Goal: Check status: Check status

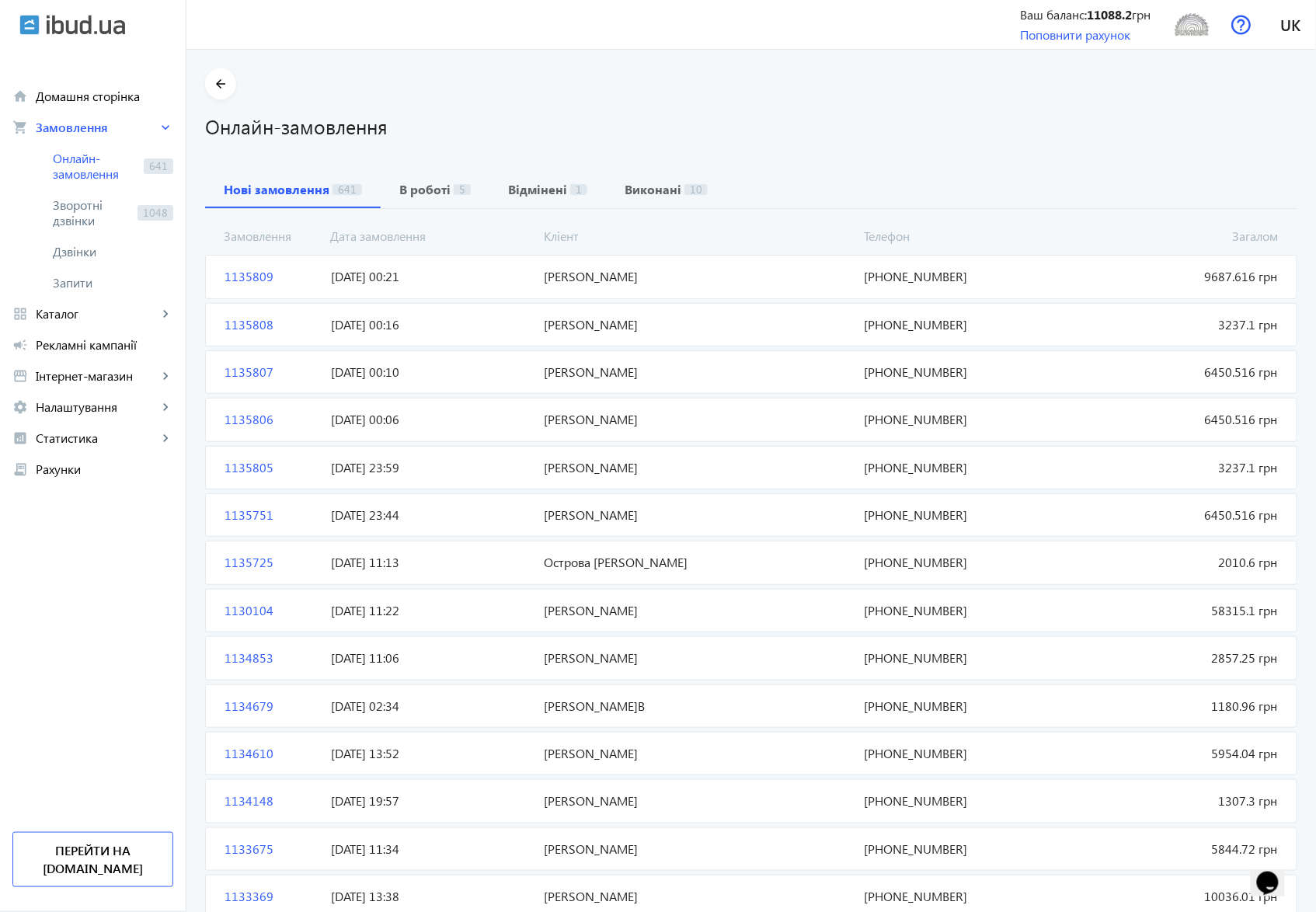
click at [569, 516] on span "[PERSON_NAME]" at bounding box center [699, 515] width 320 height 17
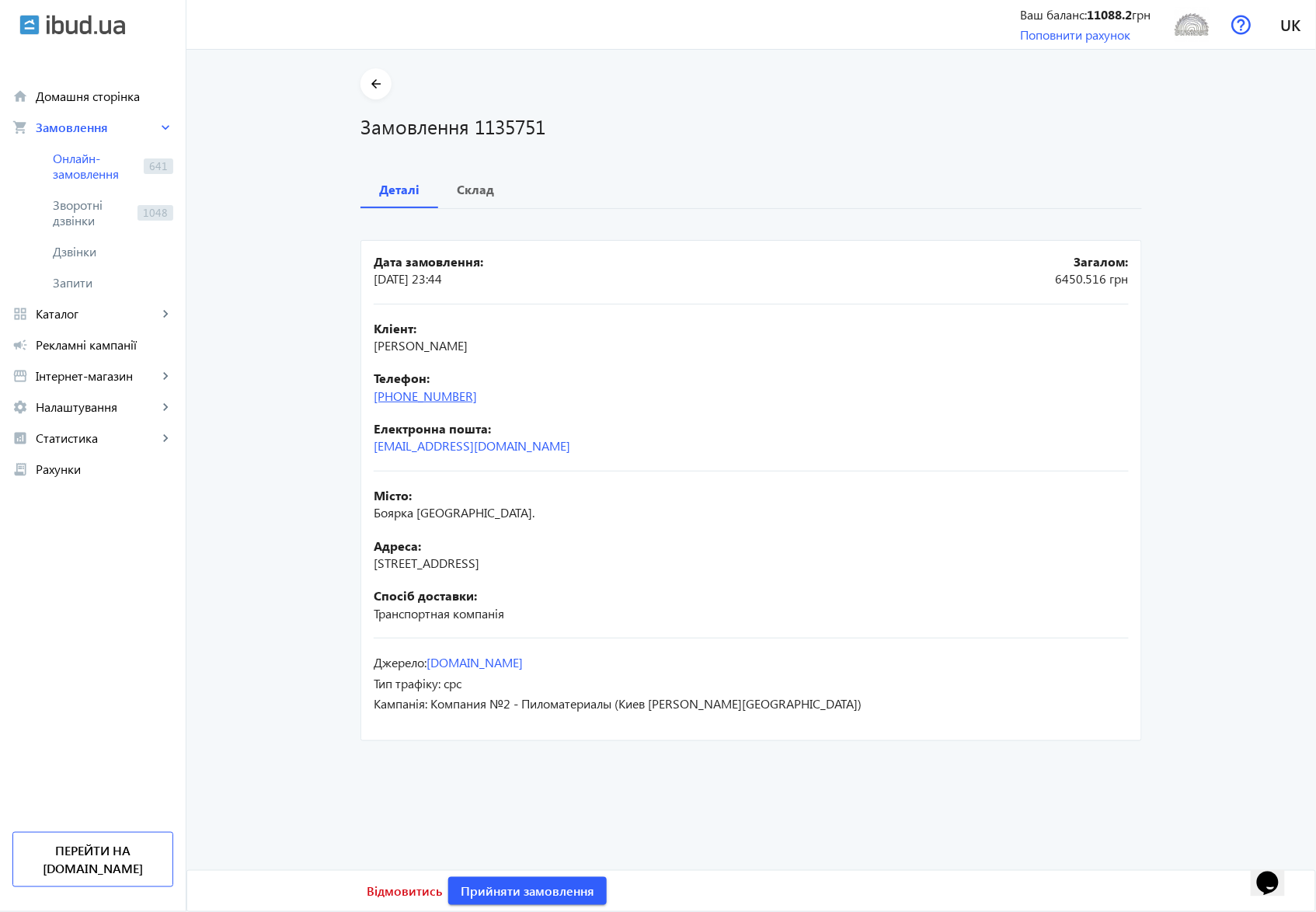
drag, startPoint x: 487, startPoint y: 402, endPoint x: 403, endPoint y: 395, distance: 84.3
click at [403, 395] on div "Телефон: [PHONE_NUMBER]" at bounding box center [751, 387] width 755 height 35
copy link "67)[PHONE_NUMBER]"
click at [469, 194] on b "Склад" at bounding box center [475, 189] width 38 height 13
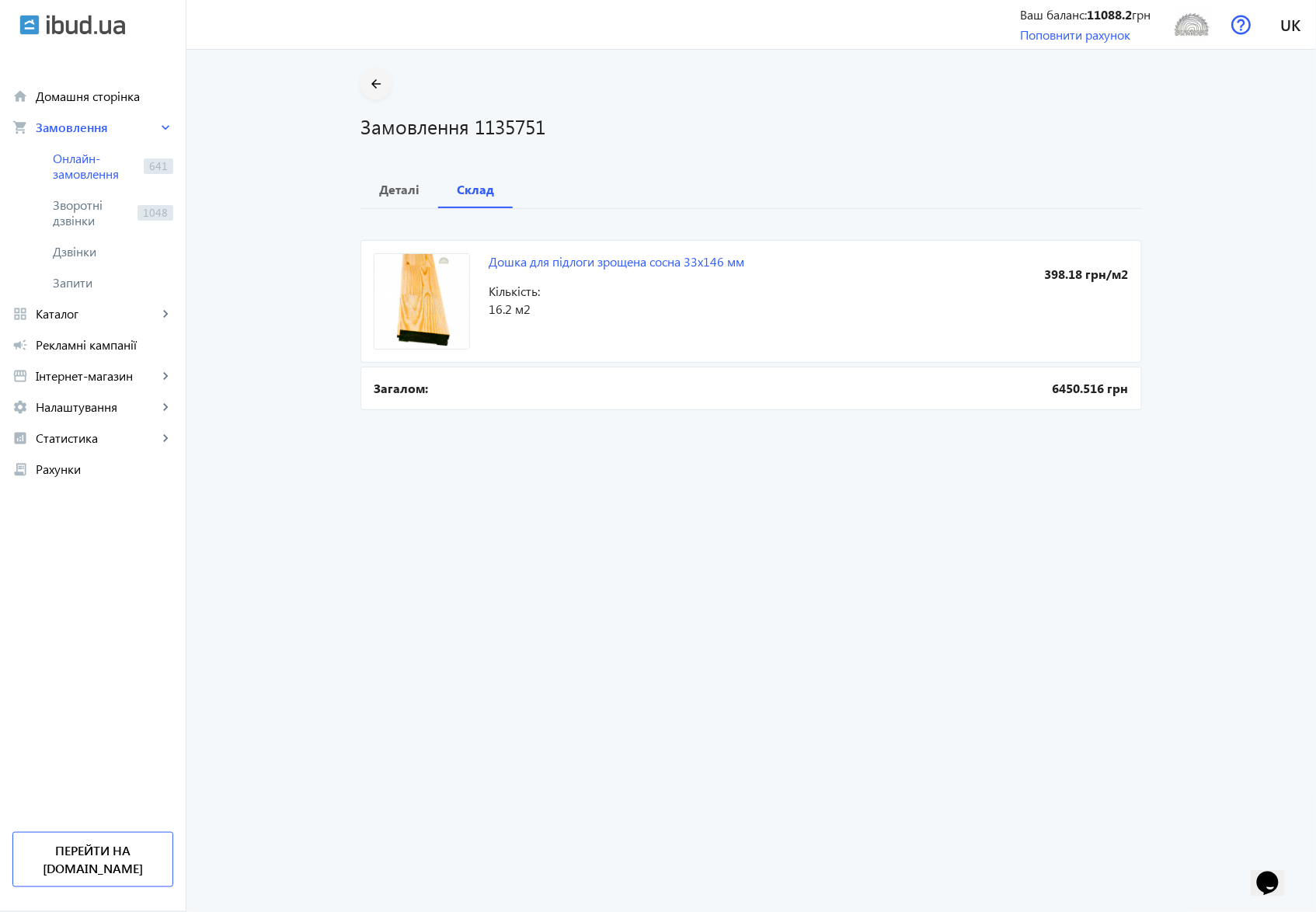
click at [370, 85] on mat-icon "arrow_back" at bounding box center [376, 84] width 20 height 20
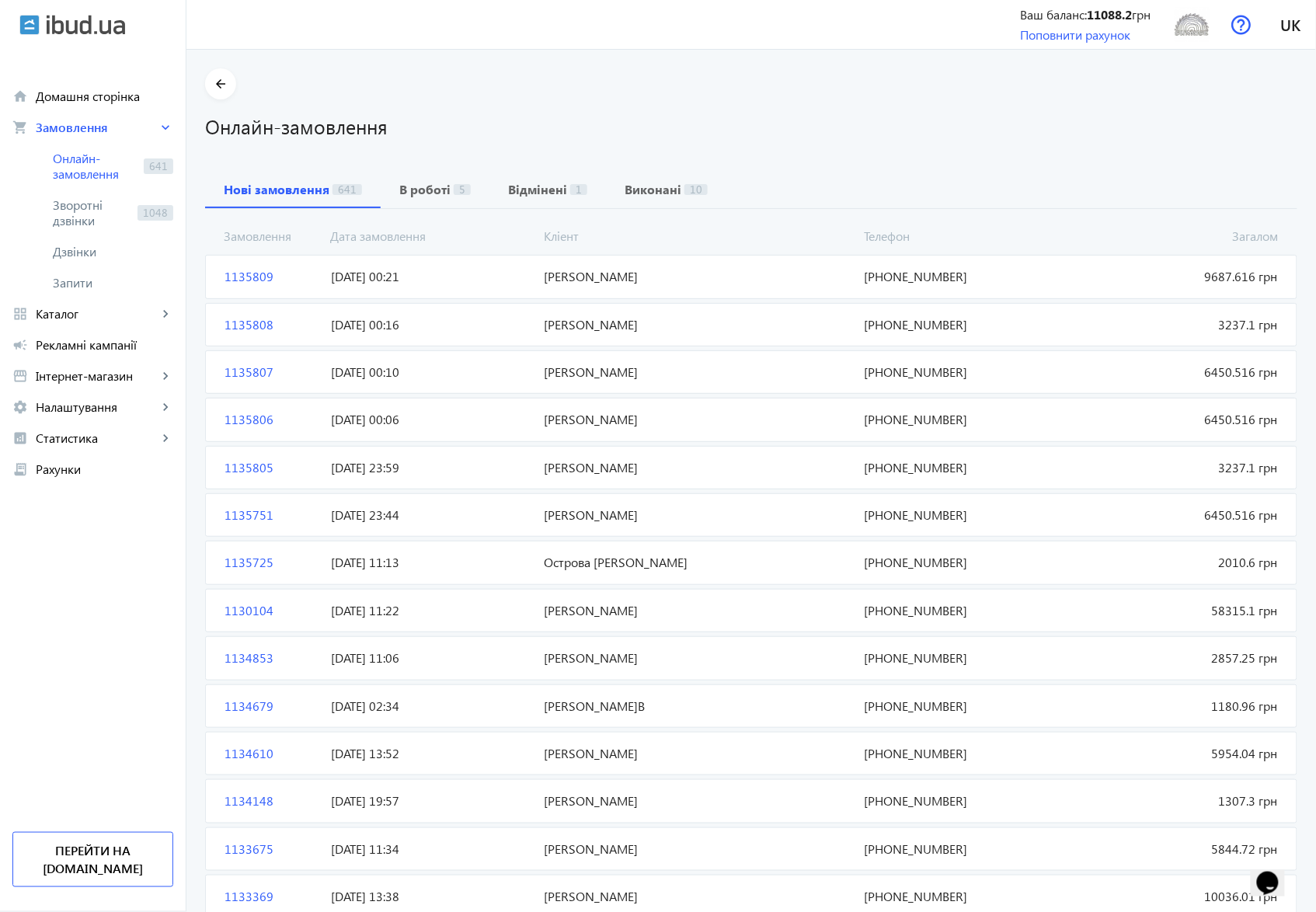
click at [581, 474] on span "[PERSON_NAME]" at bounding box center [699, 468] width 320 height 17
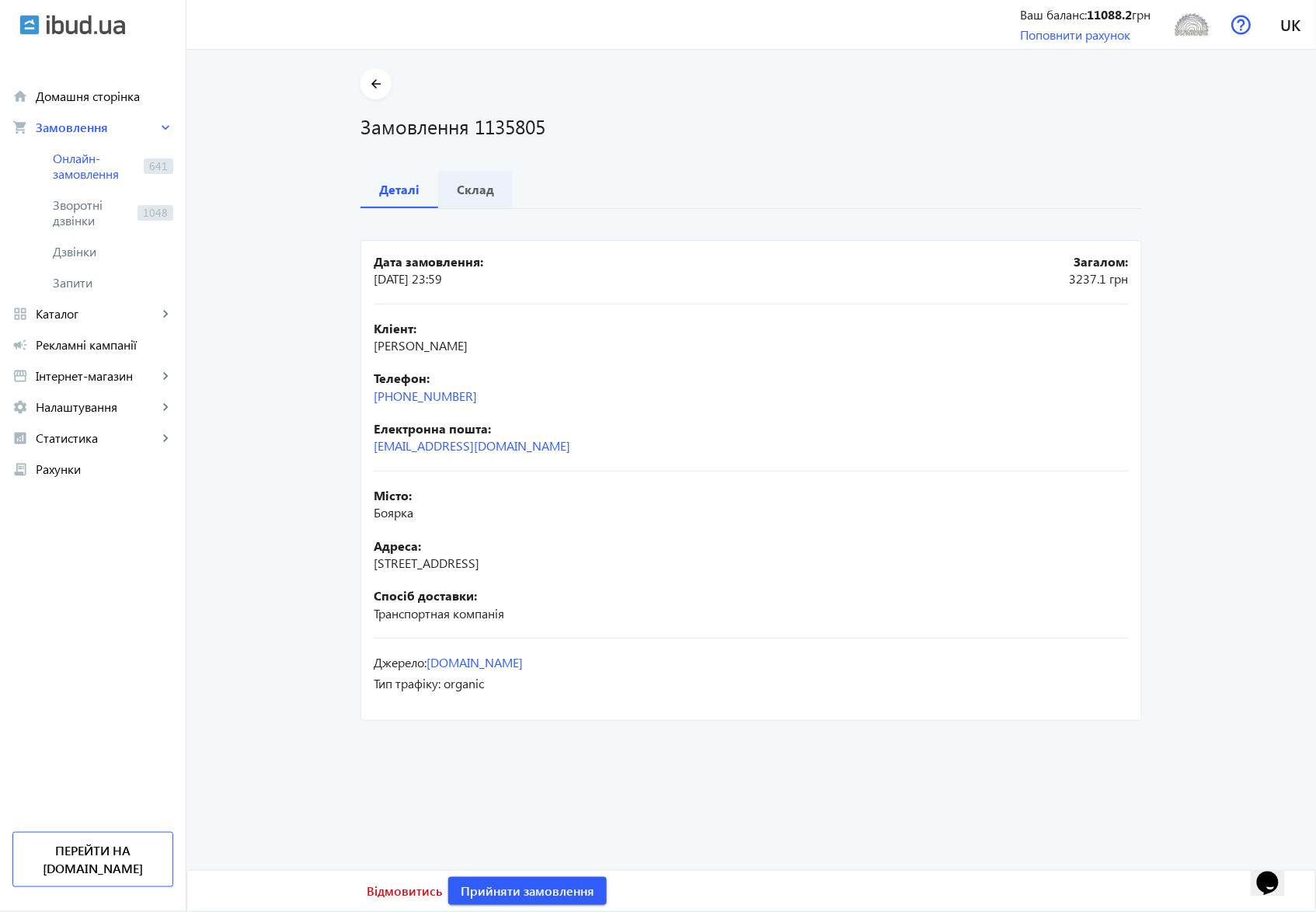
click at [457, 190] on b "Склад" at bounding box center [475, 189] width 38 height 13
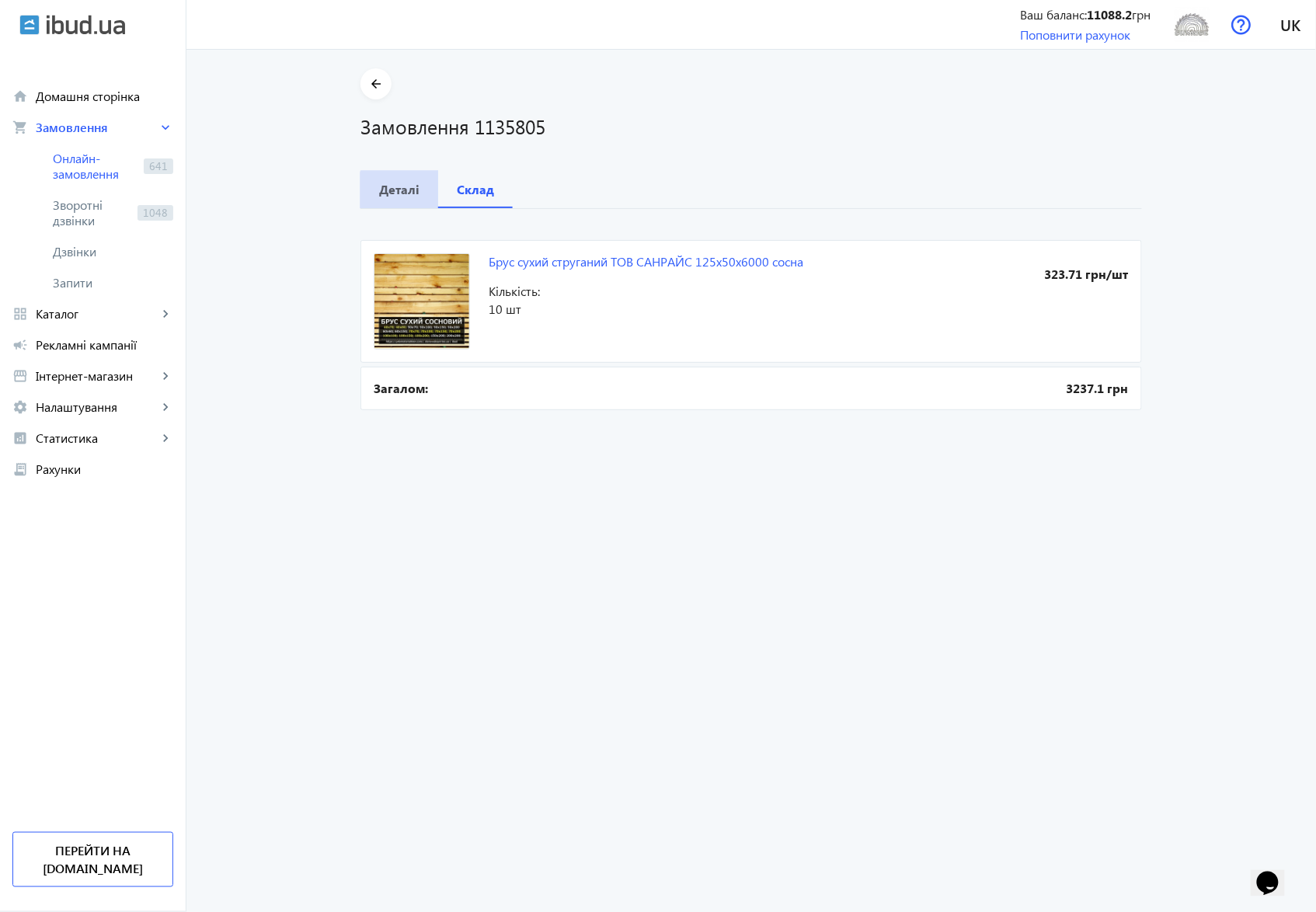
click at [398, 191] on b "Деталі" at bounding box center [398, 189] width 40 height 13
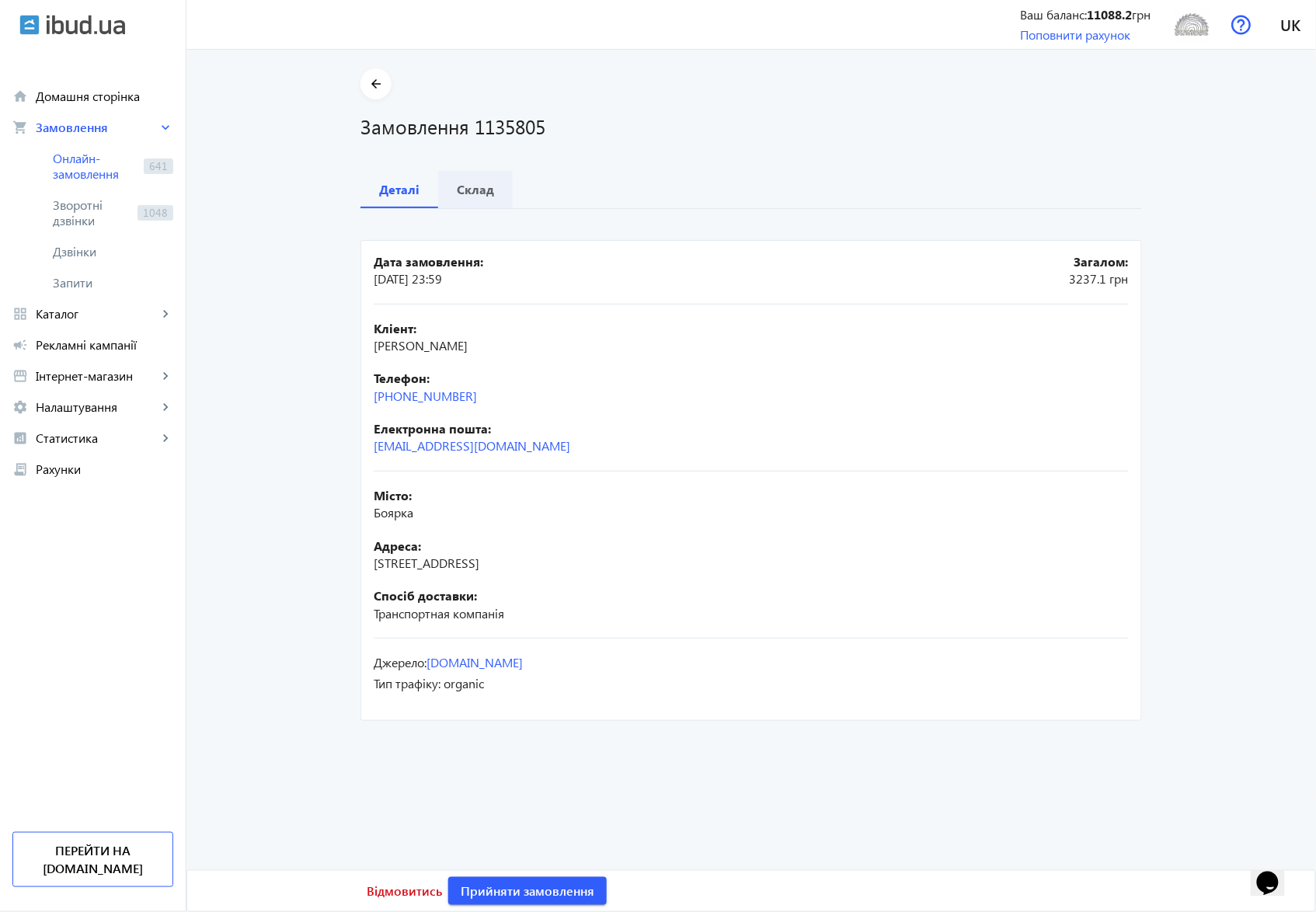
click at [480, 194] on b "Склад" at bounding box center [475, 189] width 38 height 13
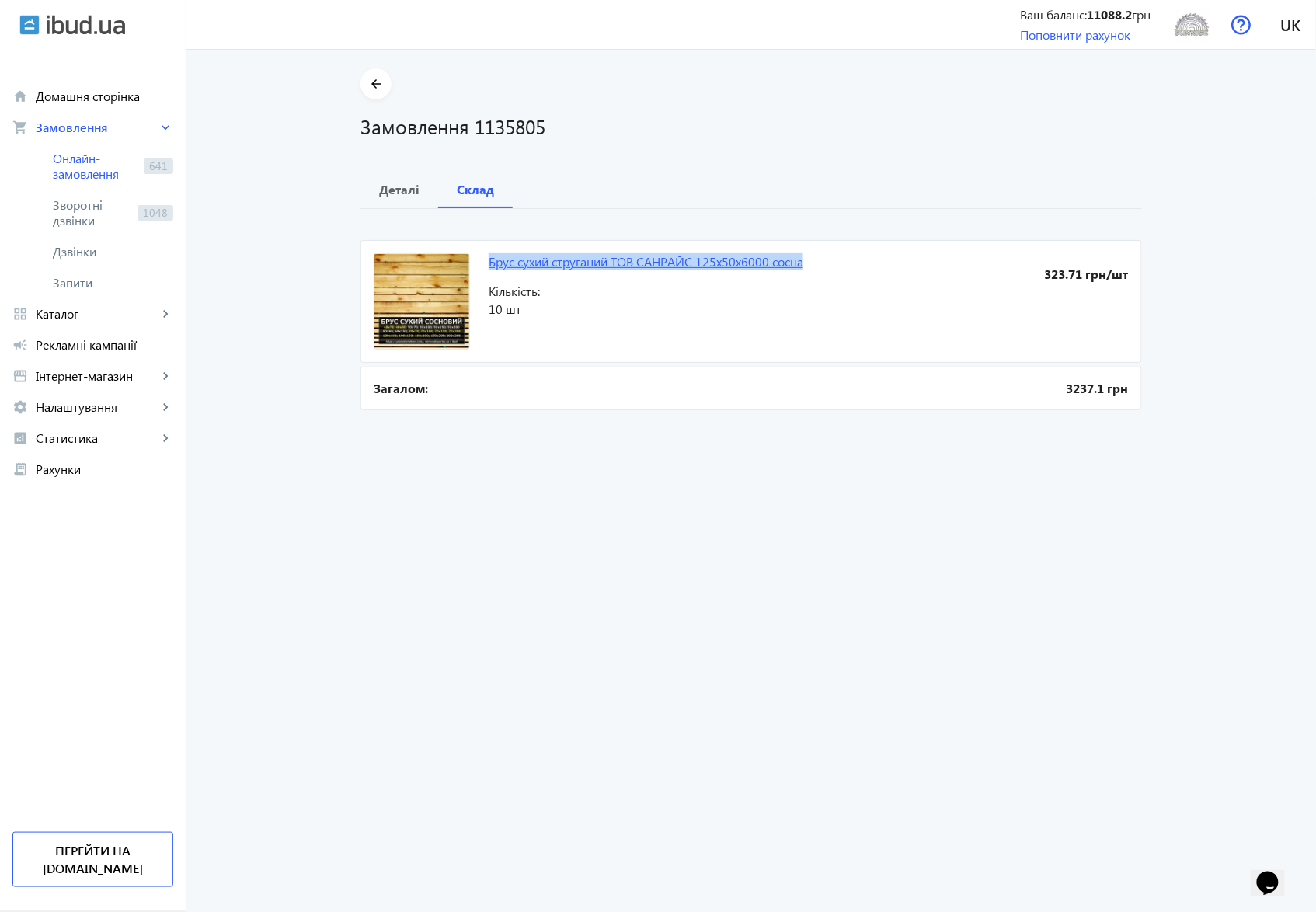
drag, startPoint x: 479, startPoint y: 261, endPoint x: 800, endPoint y: 259, distance: 321.0
click at [800, 259] on mat-card "Брус сухий струганий ТОВ СΑHPАЙС 125х50х6000 сосна 323.71 грн/шт Кількість: 10 …" at bounding box center [752, 302] width 782 height 123
copy link "Брус сухий струганий ТОВ СΑHPАЙС 125х50х6000 сосна"
drag, startPoint x: 469, startPoint y: 125, endPoint x: 542, endPoint y: 126, distance: 73.0
click at [542, 126] on h1 "Замовлення 1135805" at bounding box center [752, 127] width 782 height 27
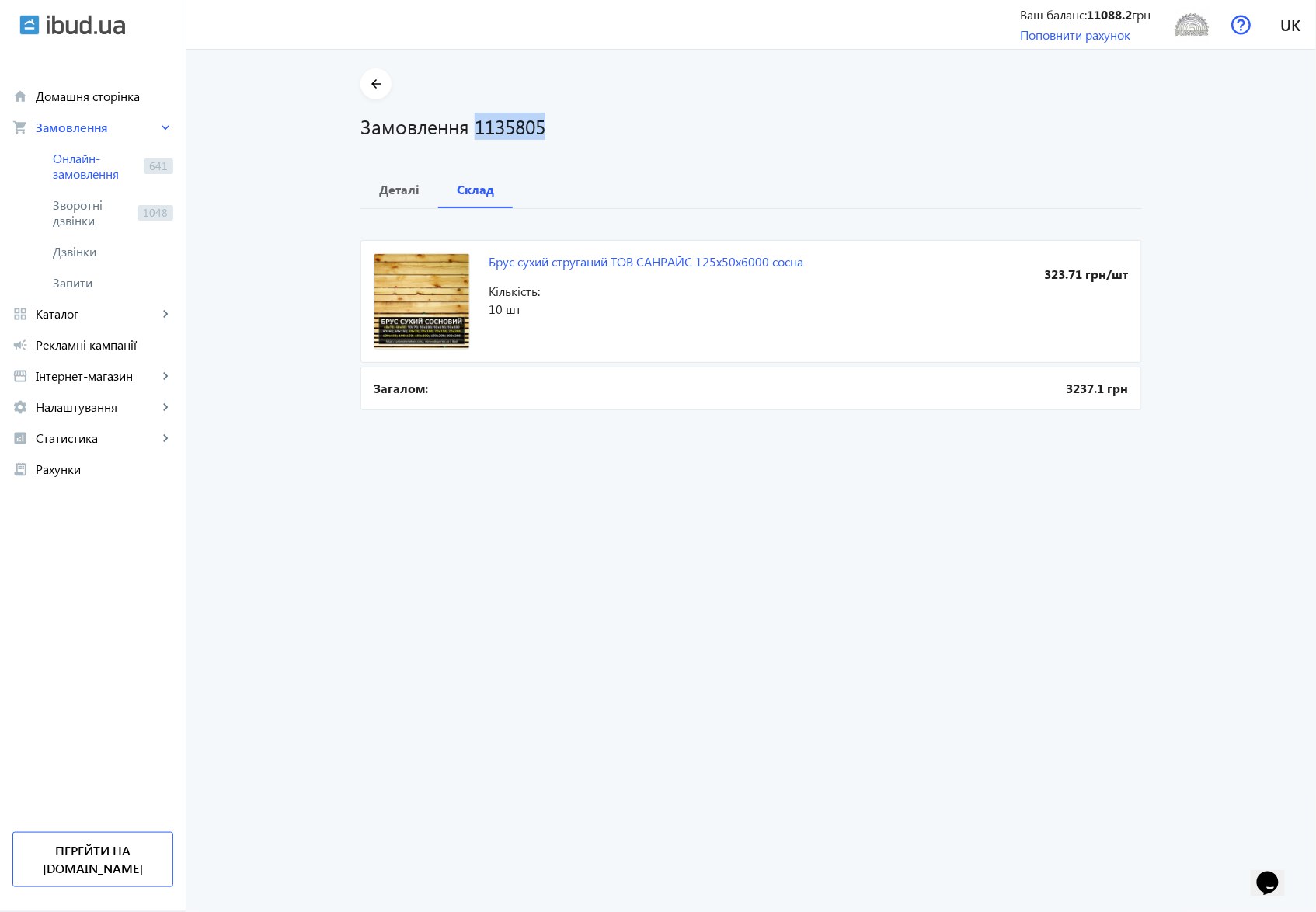
copy h1 "1135805"
click at [54, 159] on span "Онлайн-замовлення" at bounding box center [95, 166] width 85 height 31
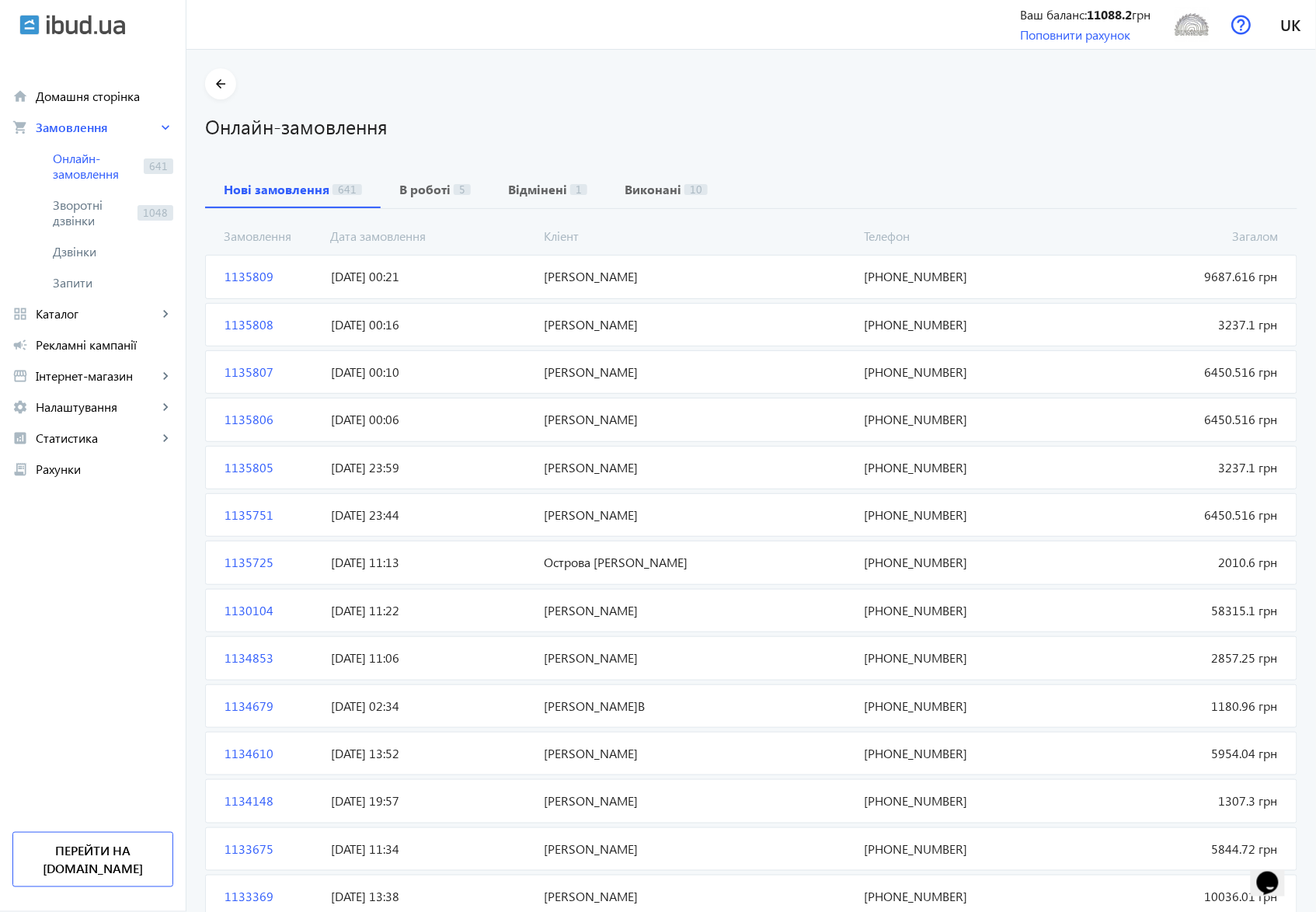
click at [600, 423] on span "[PERSON_NAME]" at bounding box center [699, 420] width 320 height 17
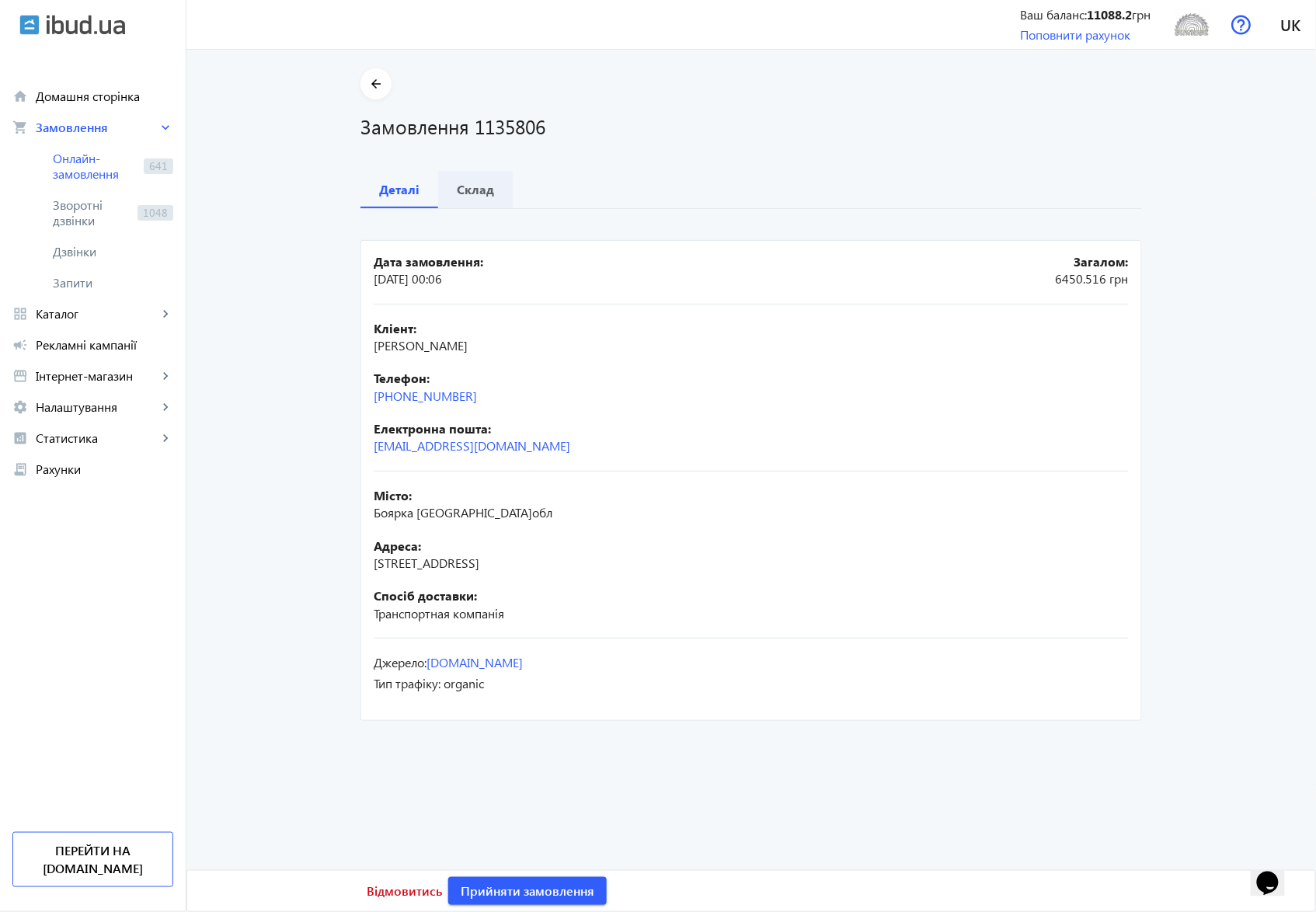
click at [468, 191] on b "Склад" at bounding box center [475, 189] width 38 height 13
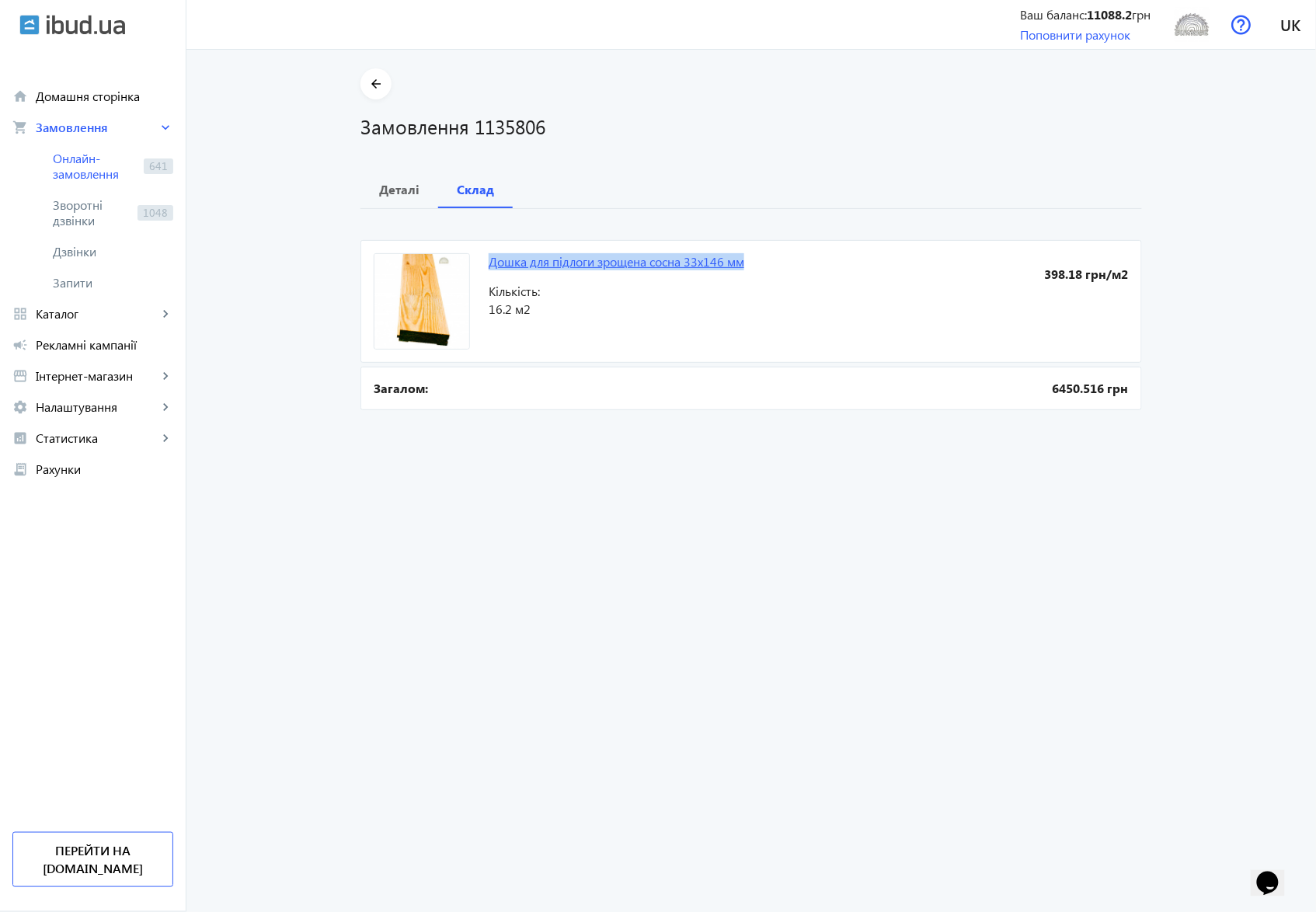
drag, startPoint x: 475, startPoint y: 262, endPoint x: 744, endPoint y: 262, distance: 269.0
click at [744, 262] on mat-card "Дошка для підлоги зрощена сосна 33х146 мм 398.18 грн/м2 Кількість: 16.2 м2" at bounding box center [752, 302] width 782 height 123
copy link "Дошка для підлоги зрощена сосна 33х146 мм"
drag, startPoint x: 549, startPoint y: 123, endPoint x: 471, endPoint y: 121, distance: 78.0
click at [471, 121] on h1 "Замовлення 1135806" at bounding box center [752, 127] width 782 height 27
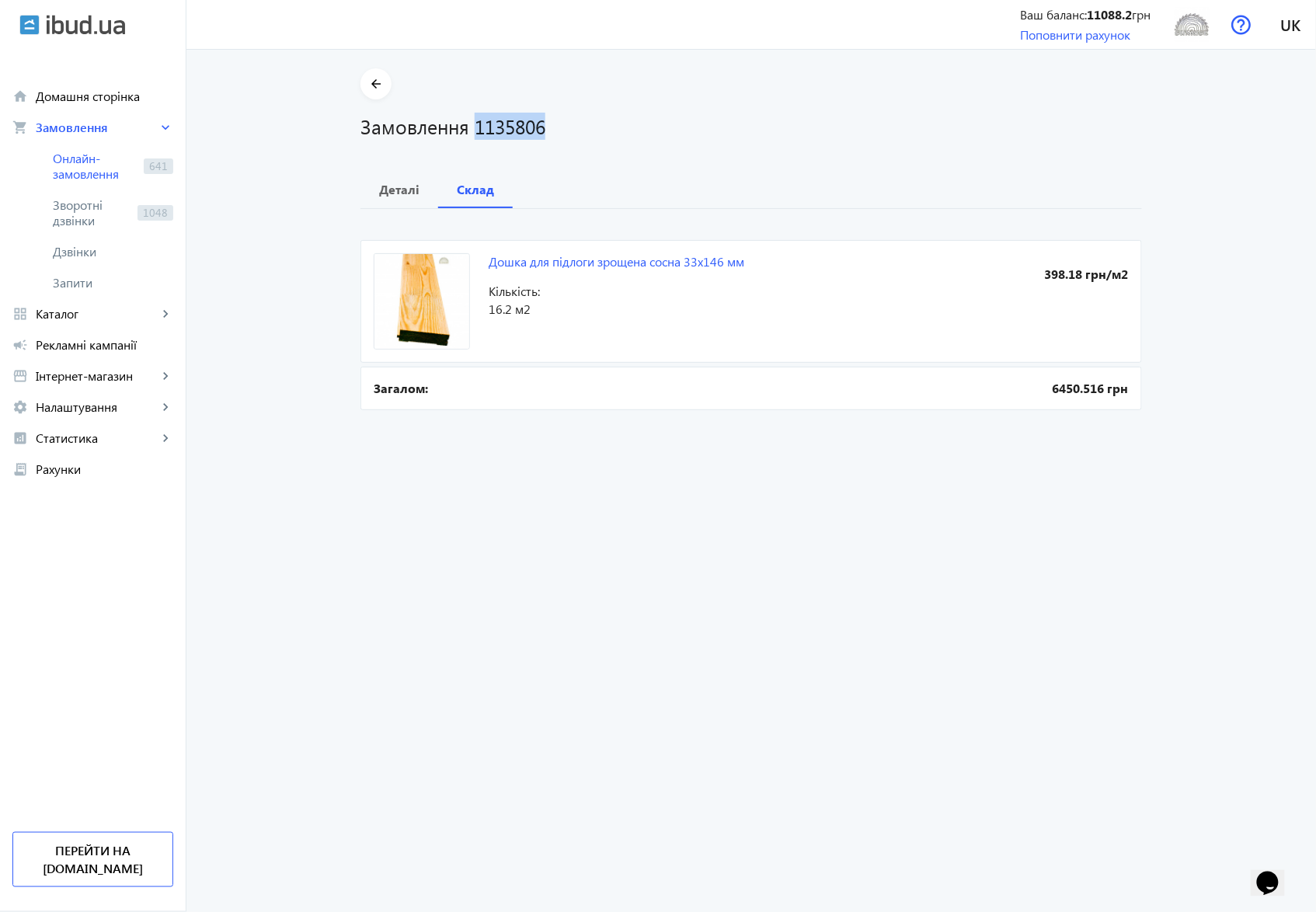
copy h1 "1135806"
click at [81, 162] on span "Онлайн-замовлення" at bounding box center [95, 166] width 85 height 31
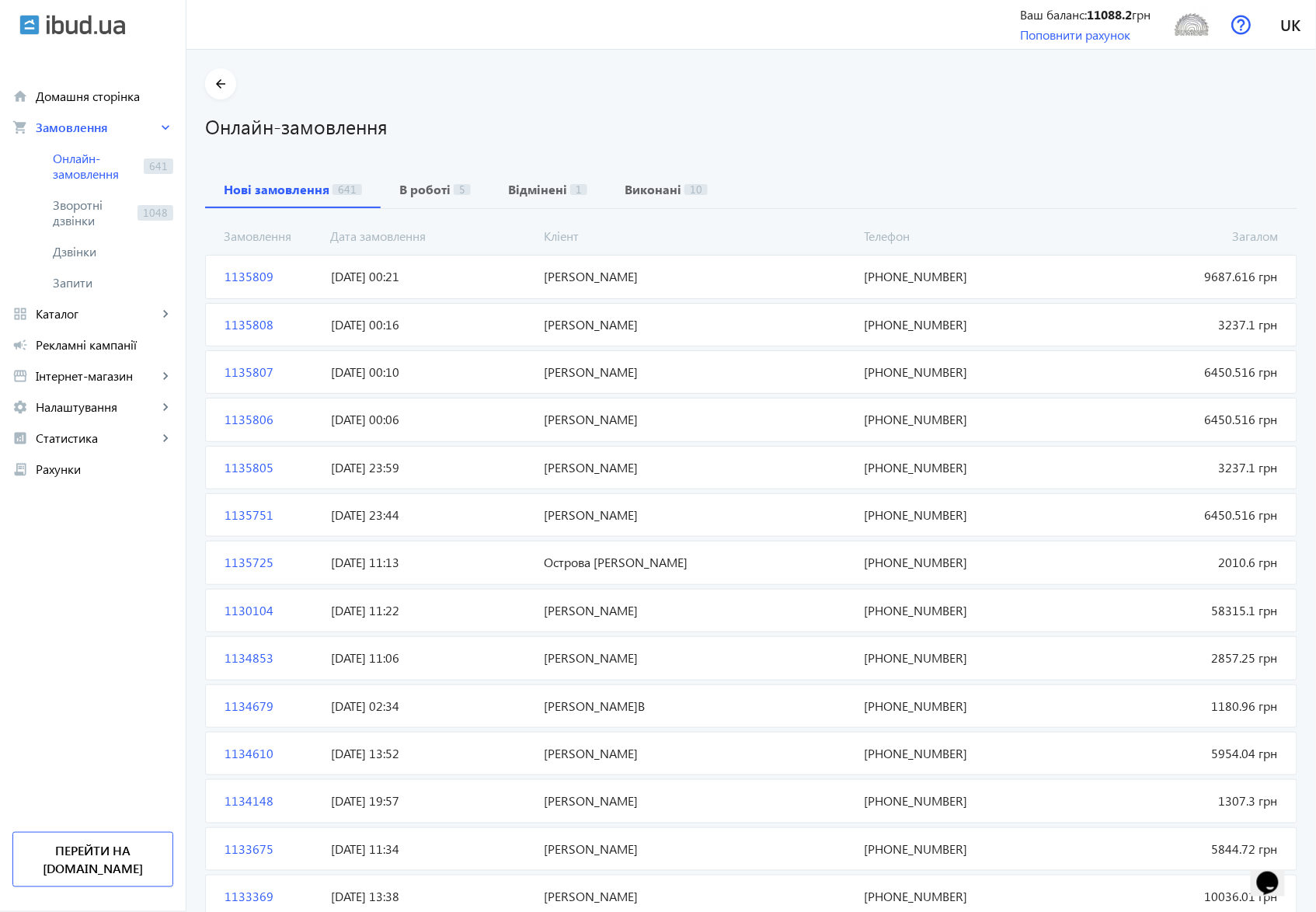
click at [595, 374] on span "[PERSON_NAME]" at bounding box center [699, 372] width 320 height 17
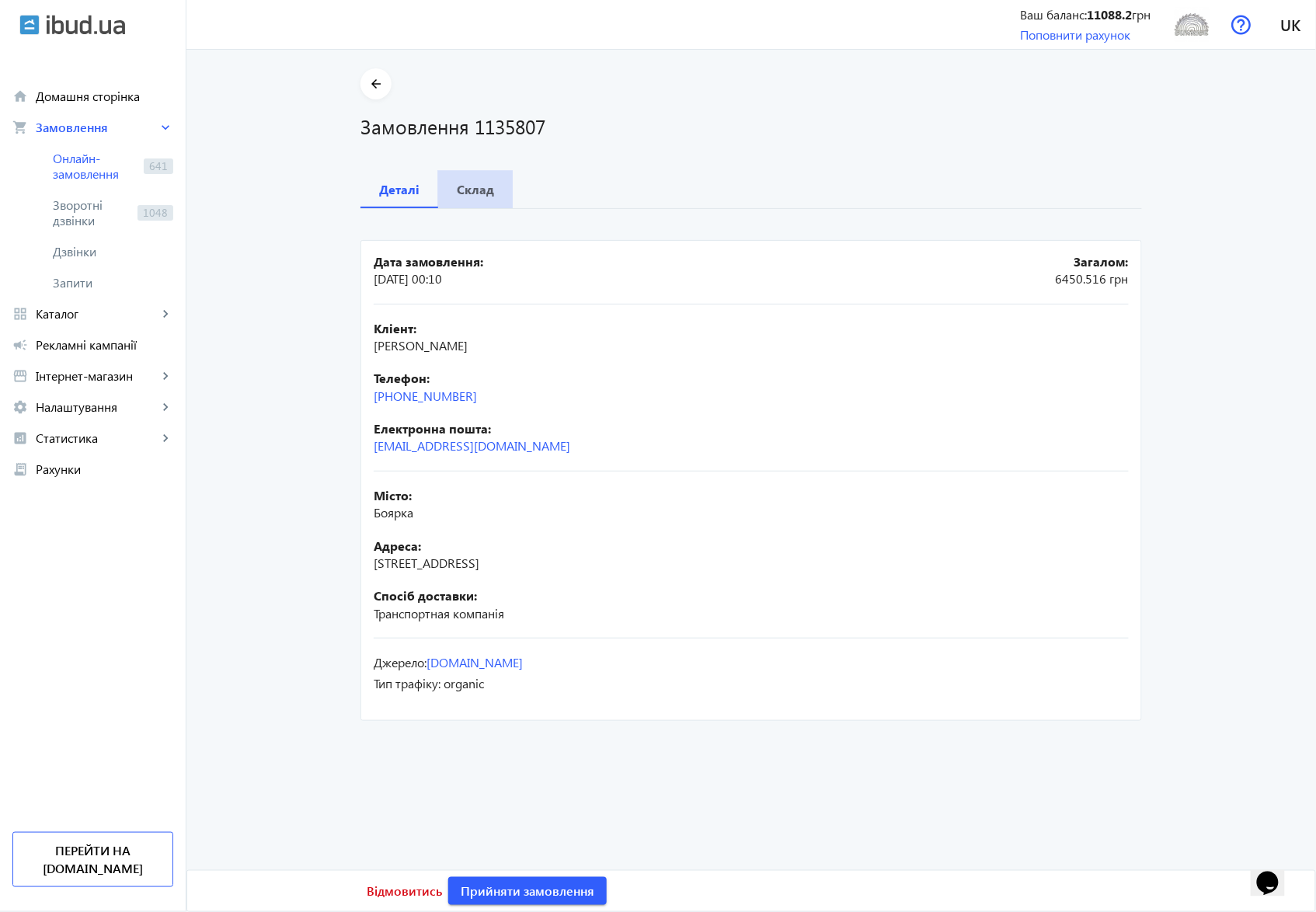
click at [473, 187] on b "Склад" at bounding box center [475, 189] width 38 height 13
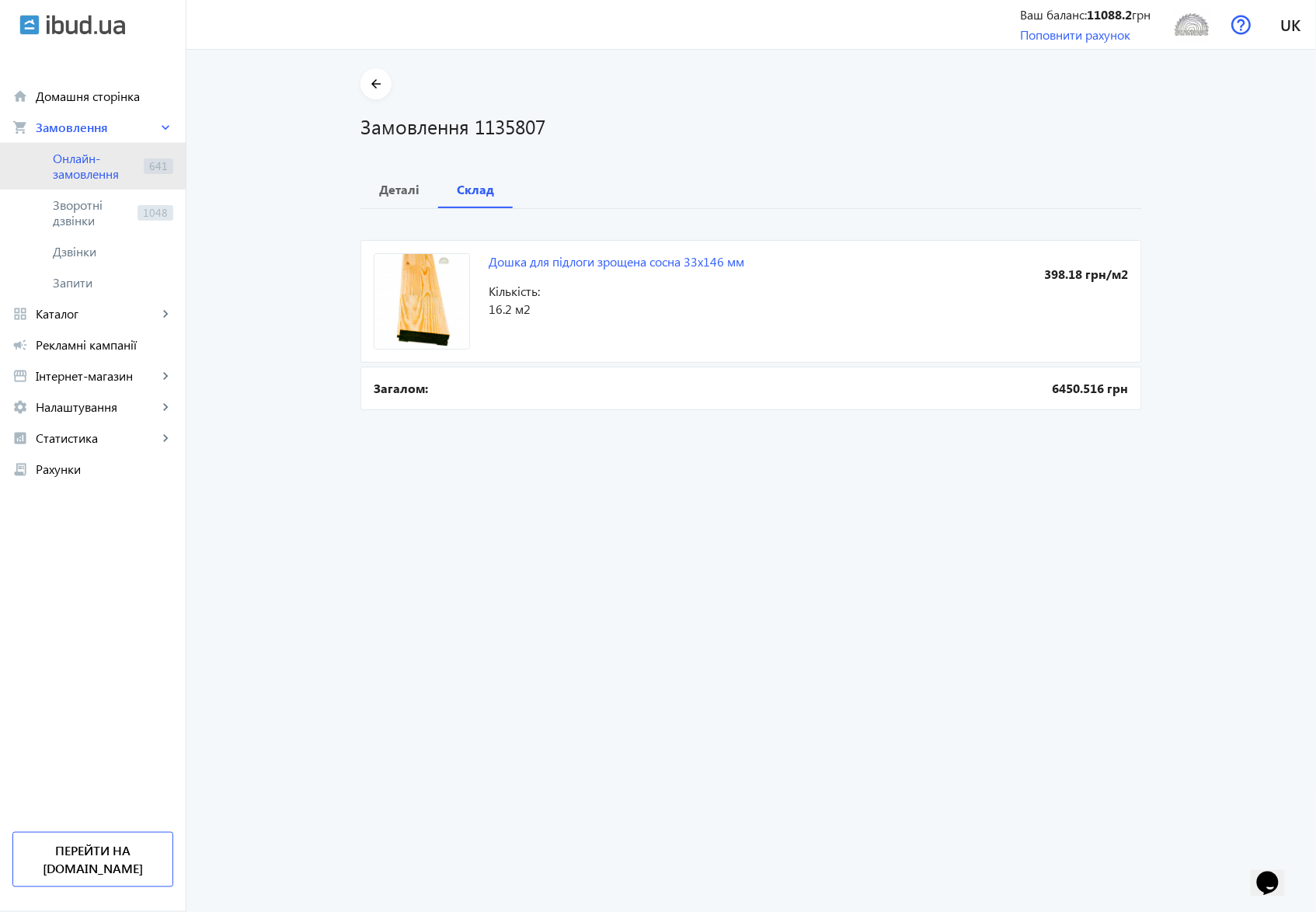
click at [76, 165] on span "Онлайн-замовлення" at bounding box center [95, 166] width 85 height 31
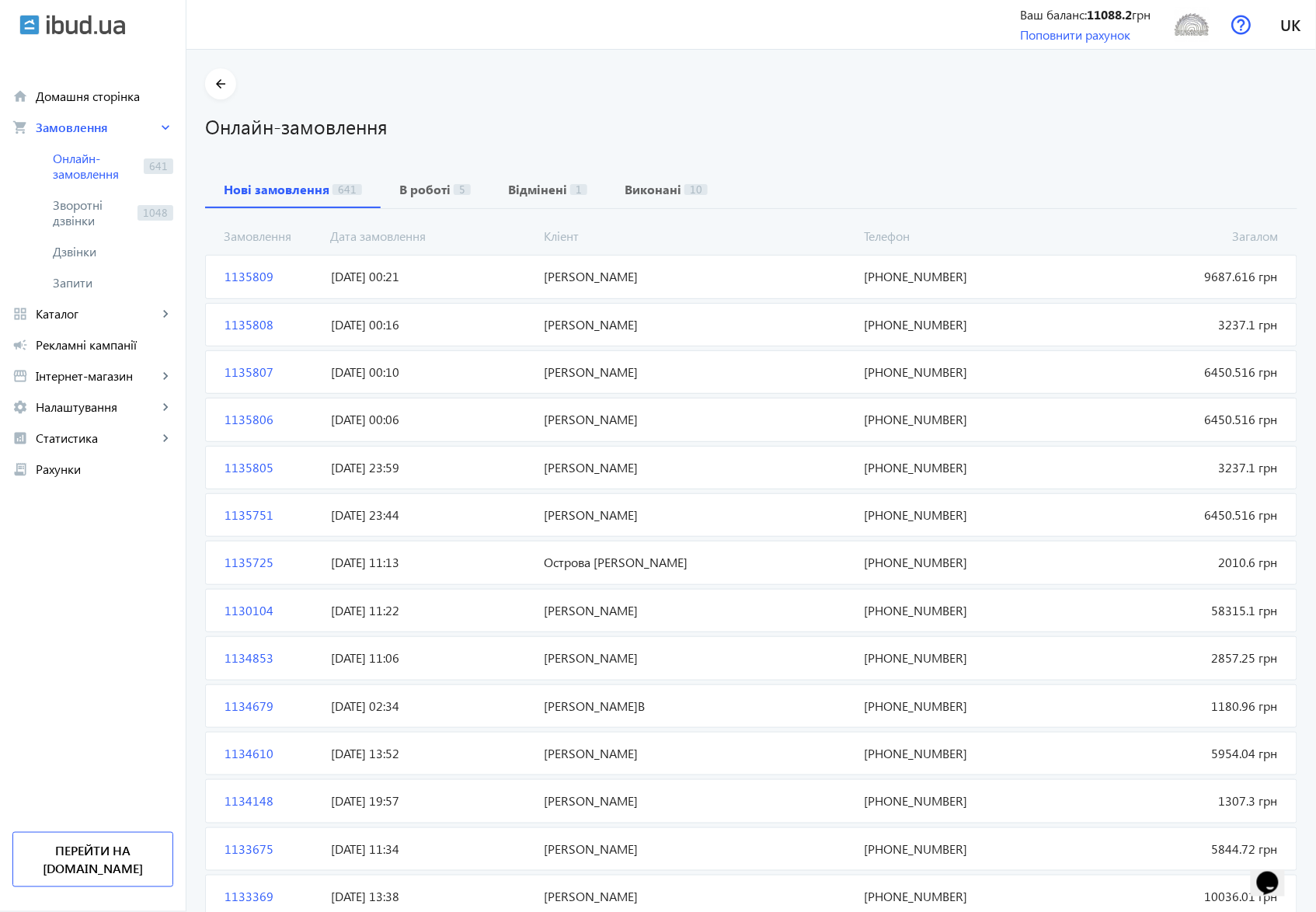
click at [567, 327] on span "[PERSON_NAME]" at bounding box center [699, 325] width 320 height 17
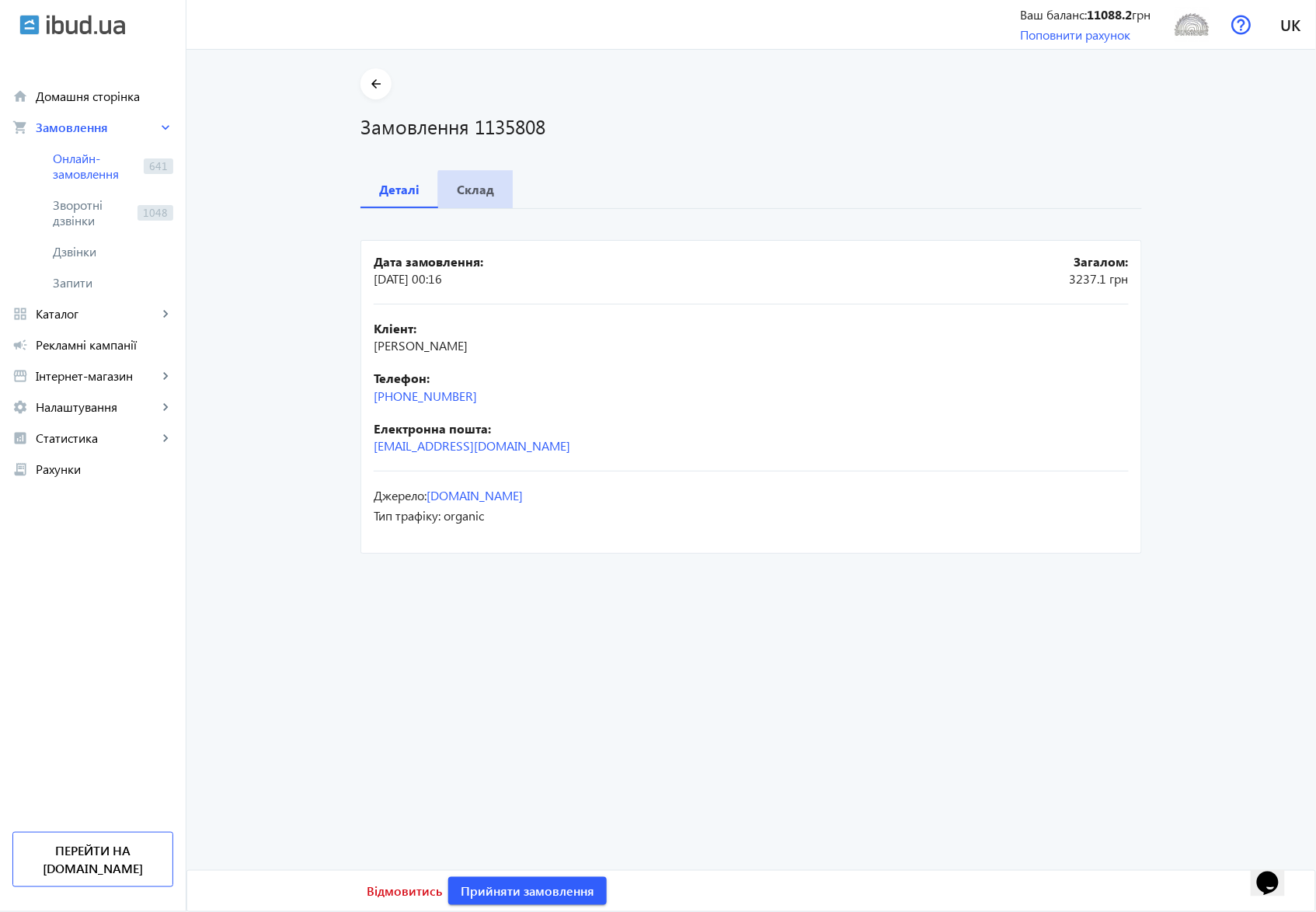
click at [473, 190] on b "Склад" at bounding box center [475, 189] width 38 height 13
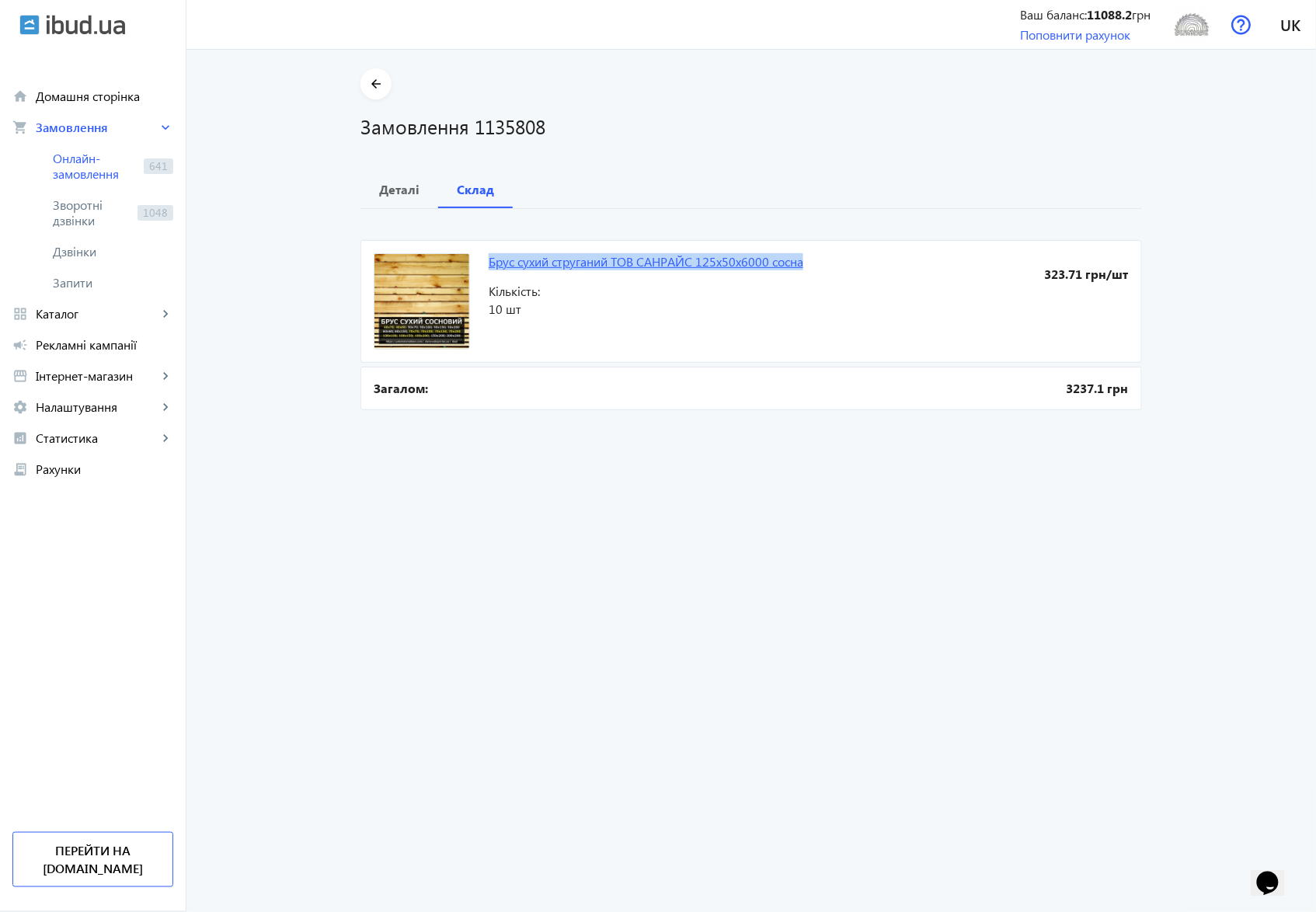
drag, startPoint x: 479, startPoint y: 261, endPoint x: 802, endPoint y: 259, distance: 323.0
click at [802, 259] on mat-card "Брус сухий струганий ТОВ СΑHPАЙС 125х50х6000 сосна 323.71 грн/шт Кількість: 10 …" at bounding box center [752, 302] width 782 height 123
copy link "Брус сухий струганий ТОВ СΑHPАЙС 125х50х6000 сосна"
click at [76, 168] on span "Онлайн-замовлення" at bounding box center [95, 166] width 85 height 31
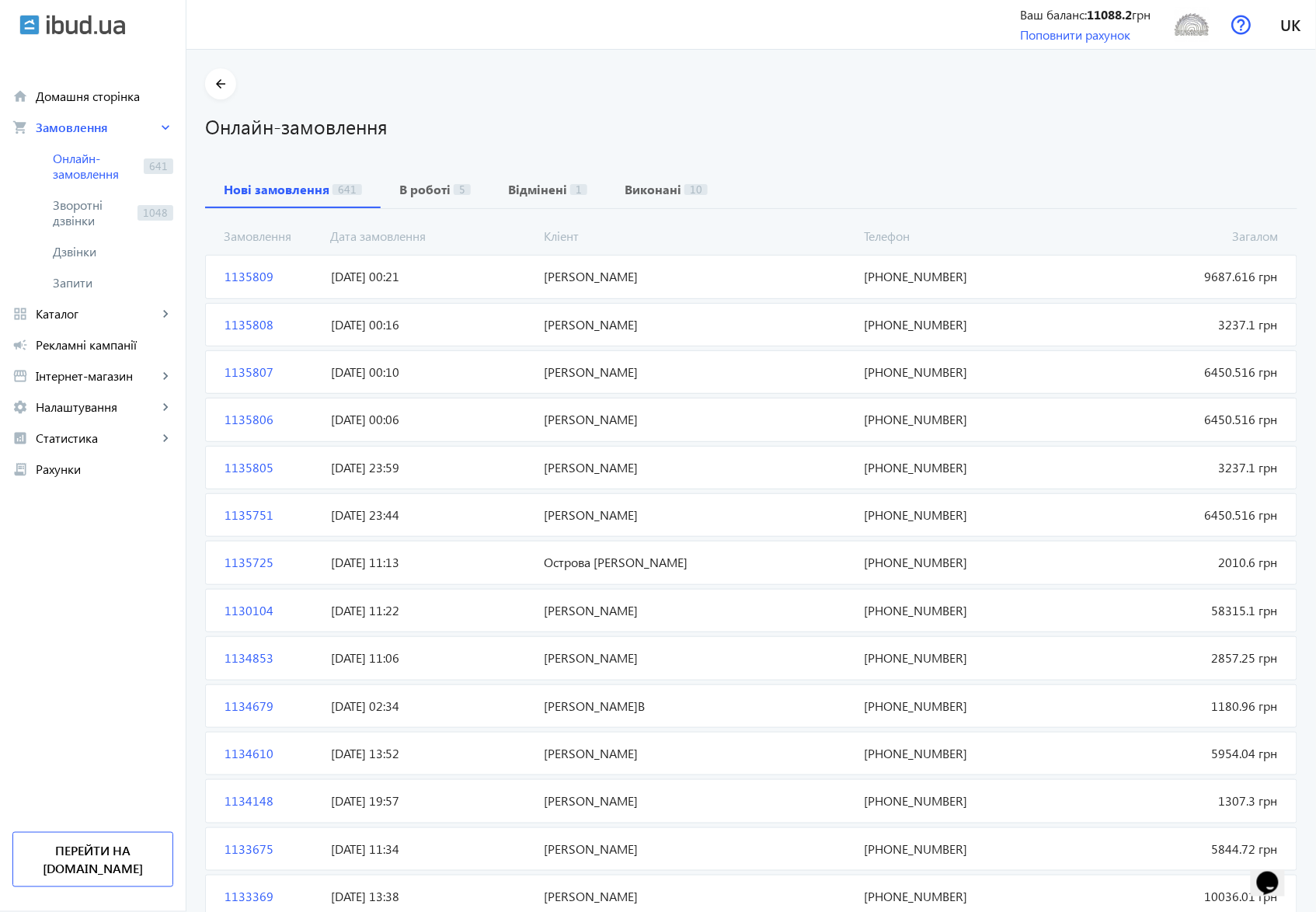
click at [592, 272] on span "[PERSON_NAME]" at bounding box center [699, 277] width 320 height 17
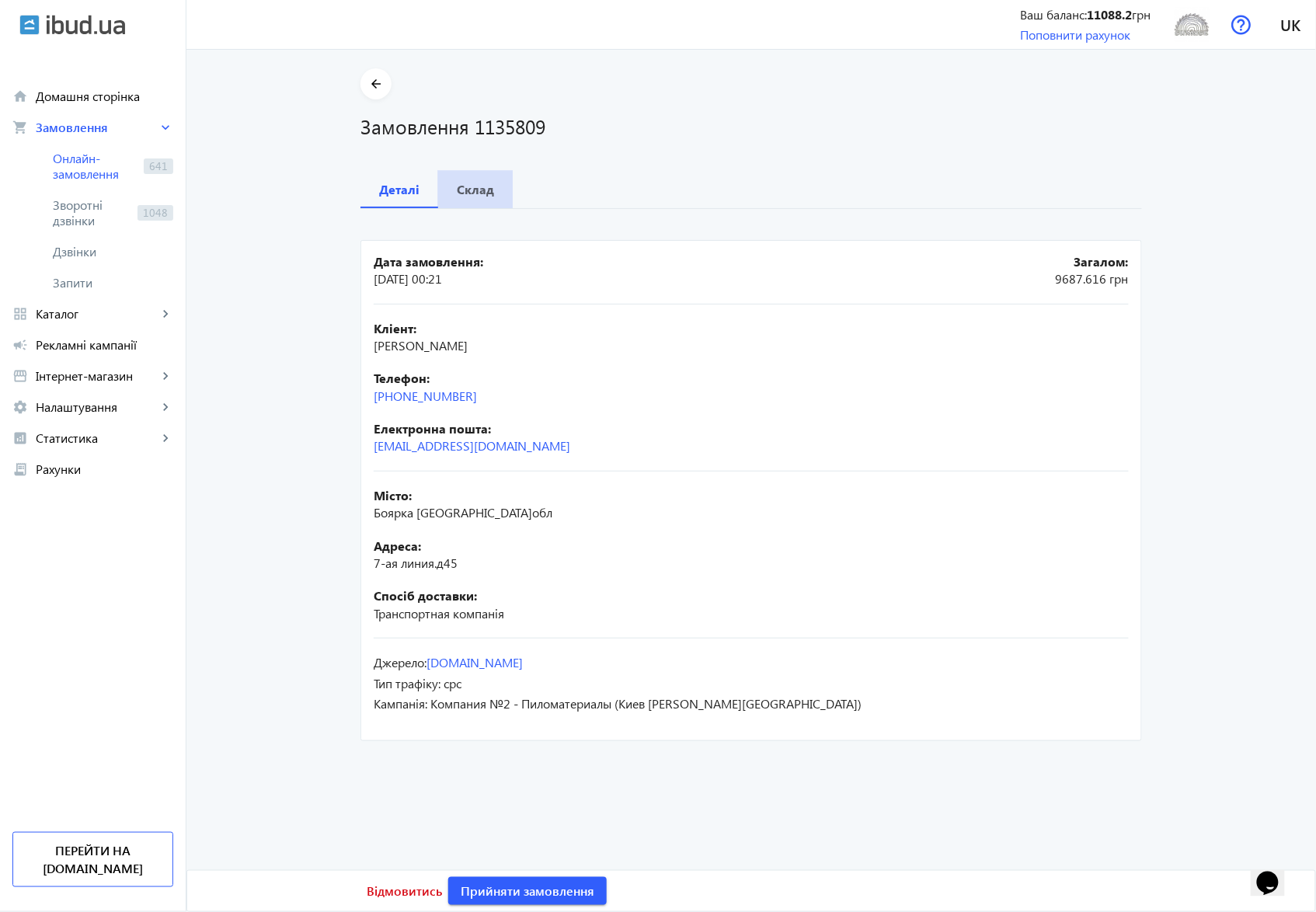
click at [473, 186] on b "Склад" at bounding box center [475, 189] width 38 height 13
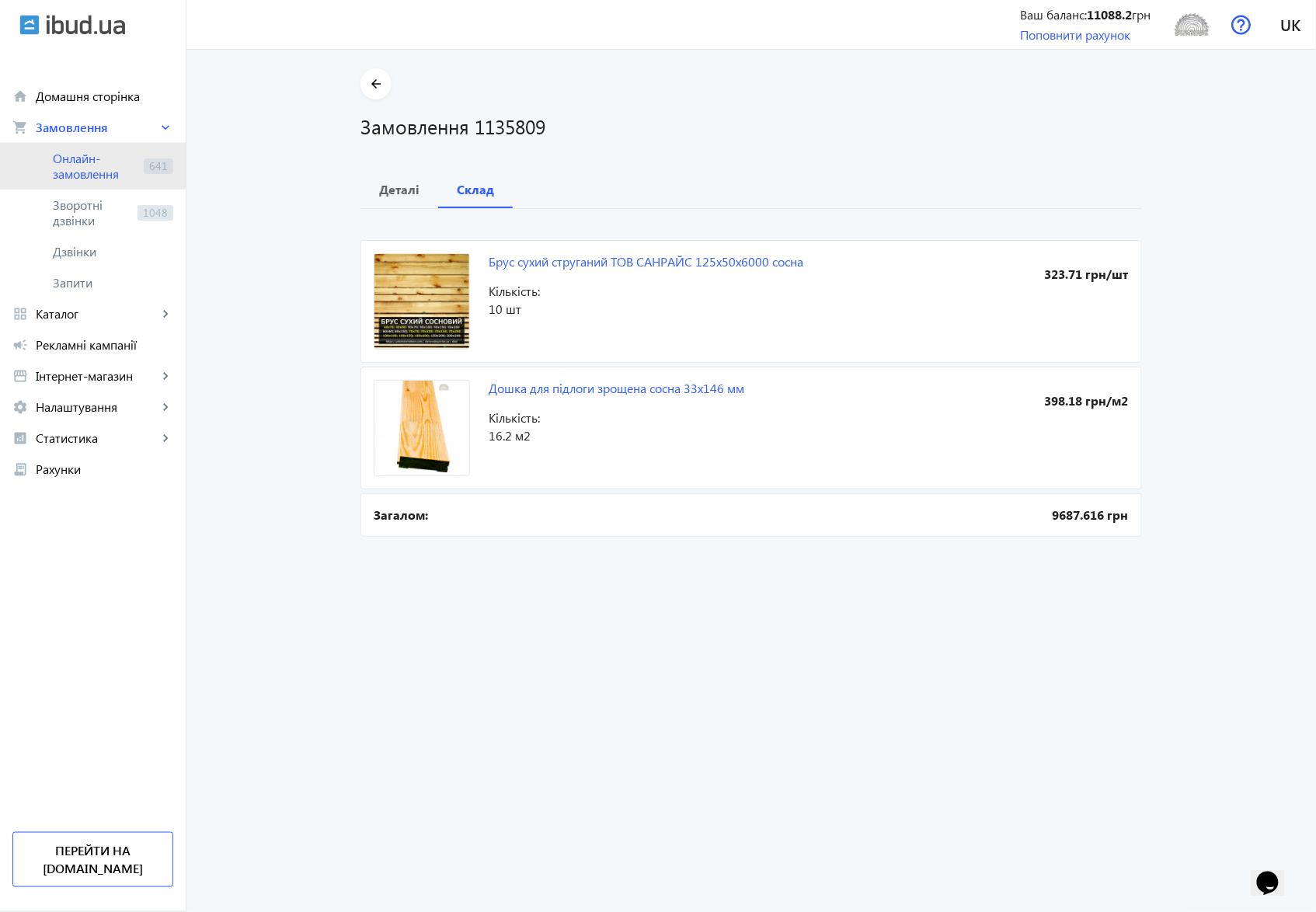
click at [61, 157] on span "Онлайн-замовлення" at bounding box center [95, 166] width 85 height 31
